Goal: Information Seeking & Learning: Understand process/instructions

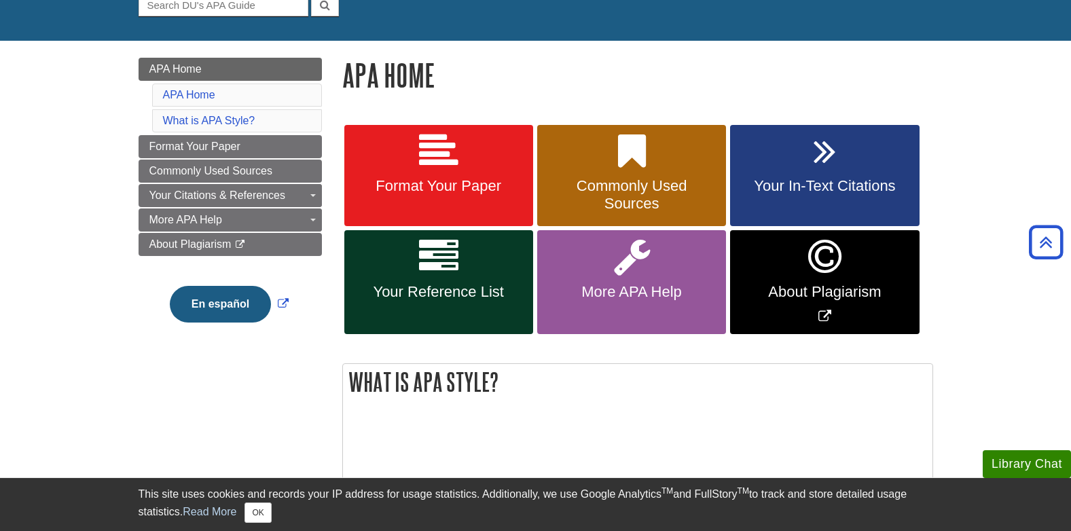
scroll to position [136, 0]
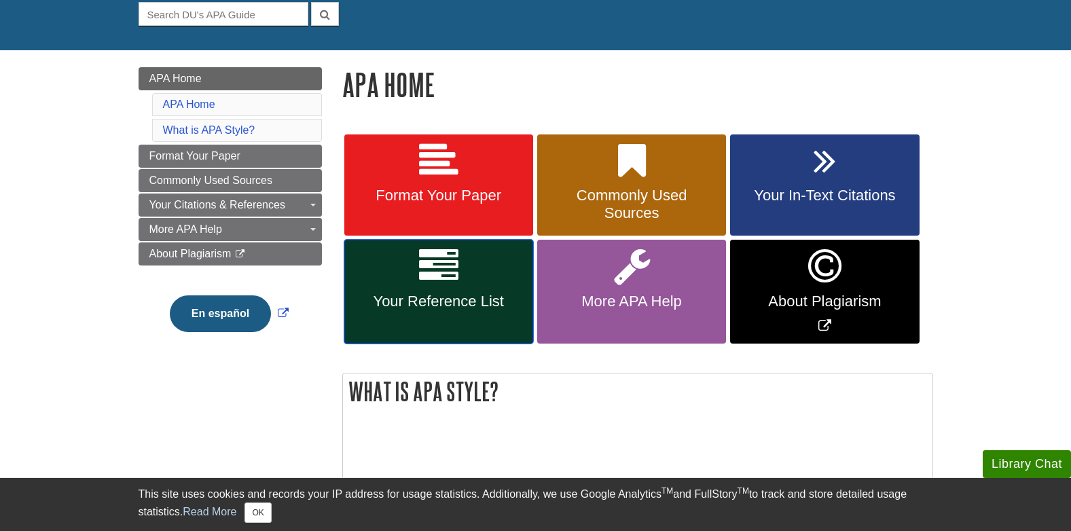
click at [485, 276] on link "Your Reference List" at bounding box center [438, 292] width 189 height 104
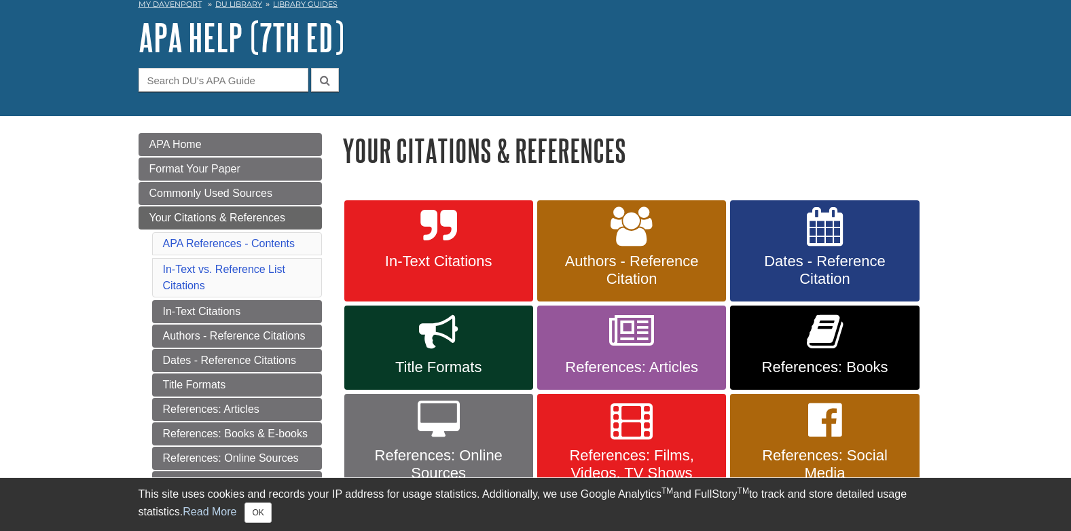
scroll to position [272, 0]
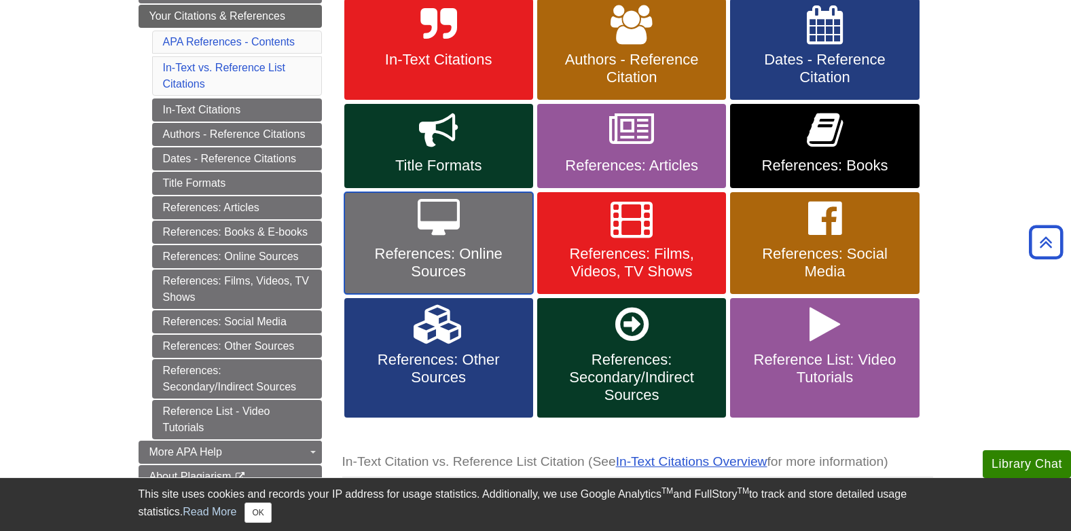
click at [465, 257] on span "References: Online Sources" at bounding box center [439, 262] width 168 height 35
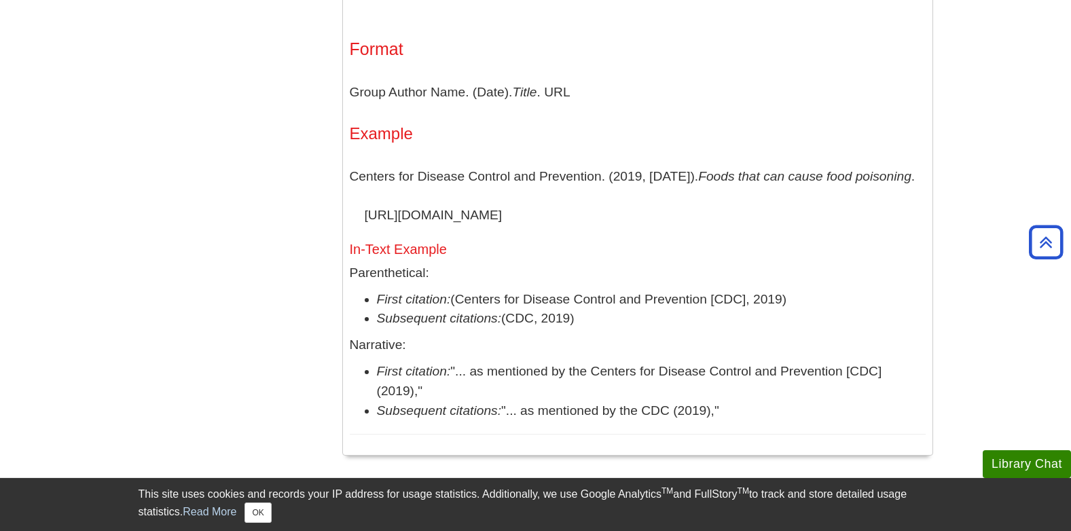
scroll to position [1427, 0]
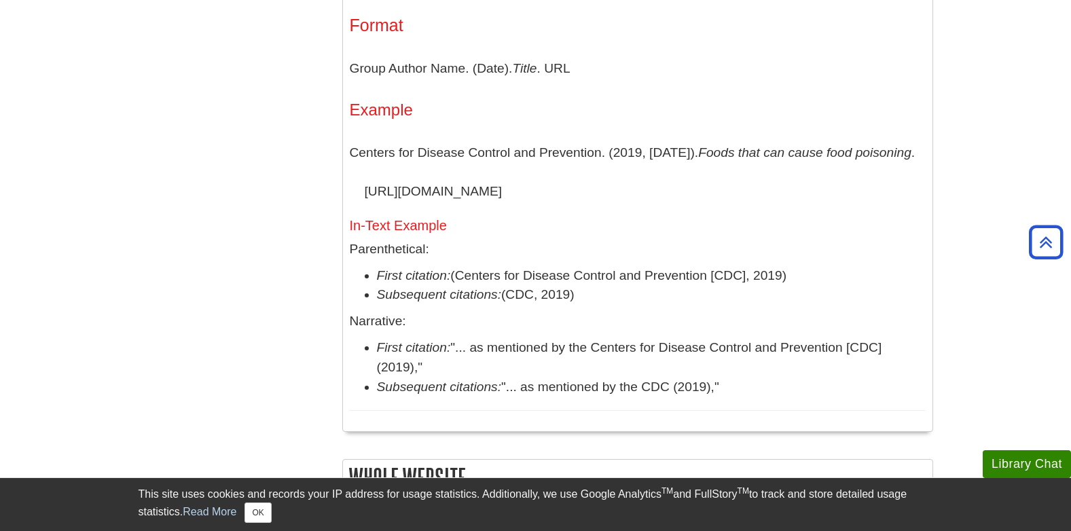
click at [797, 273] on li "First citation: (Centers for Disease Control and Prevention [CDC], 2019)" at bounding box center [651, 276] width 549 height 20
drag, startPoint x: 790, startPoint y: 274, endPoint x: 454, endPoint y: 281, distance: 336.4
click at [454, 281] on li "First citation: (Centers for Disease Control and Prevention [CDC], 2019)" at bounding box center [651, 276] width 549 height 20
copy li "(Centers for Disease Control and Prevention [CDC], 2019)"
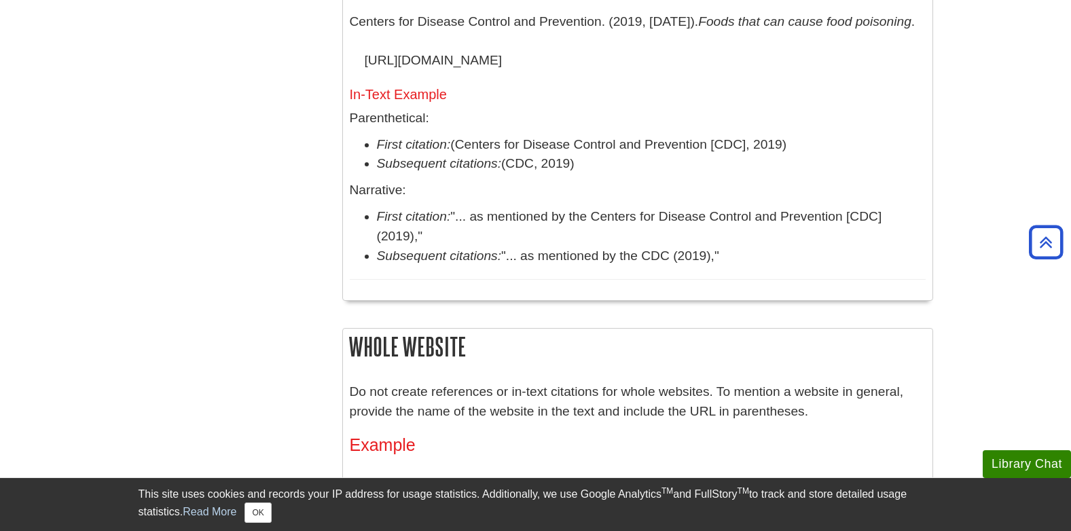
scroll to position [1563, 0]
